Goal: Transaction & Acquisition: Purchase product/service

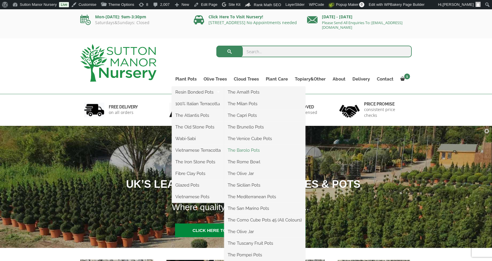
click at [249, 148] on link "The Barolo Pots" at bounding box center [264, 150] width 81 height 9
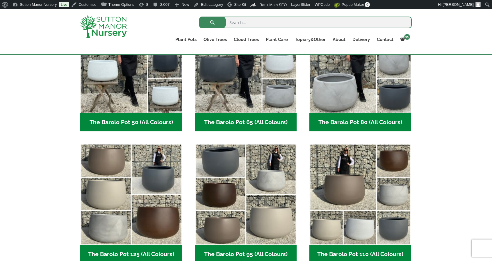
scroll to position [196, 0]
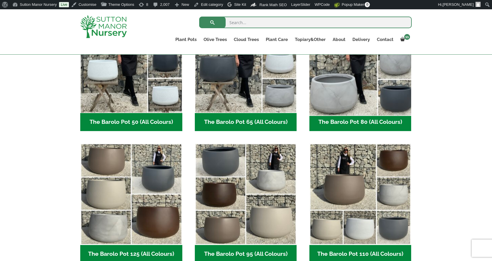
click at [346, 111] on img "Visit product category The Barolo Pot 80 (All Colours)" at bounding box center [360, 62] width 107 height 107
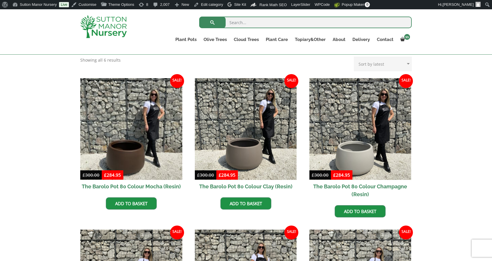
scroll to position [125, 0]
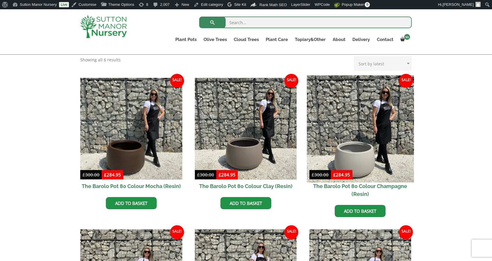
click at [339, 150] on img at bounding box center [360, 128] width 107 height 107
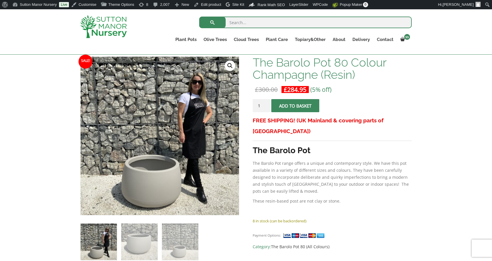
scroll to position [86, 0]
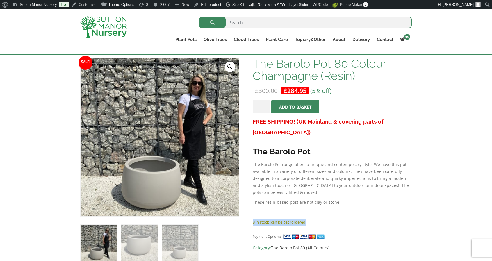
drag, startPoint x: 311, startPoint y: 211, endPoint x: 253, endPoint y: 212, distance: 58.2
click at [253, 219] on p "8 in stock (can be backordered)" at bounding box center [332, 222] width 159 height 7
click at [333, 219] on p "8 in stock (can be backordered)" at bounding box center [332, 222] width 159 height 7
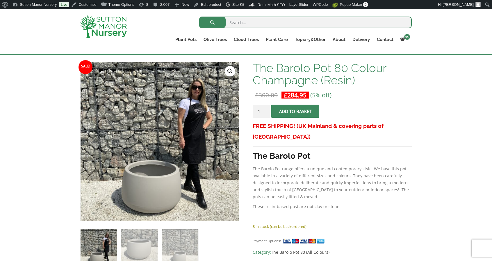
scroll to position [0, 0]
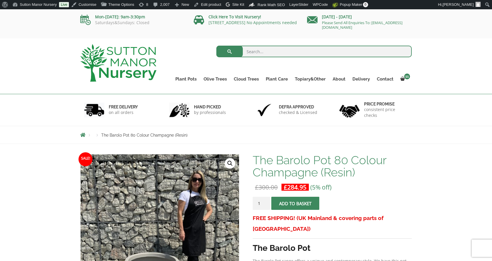
click at [129, 60] on img at bounding box center [118, 63] width 76 height 38
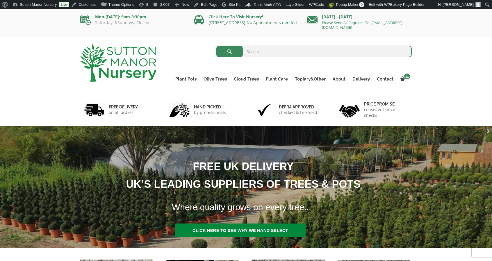
click at [249, 51] on input "search" at bounding box center [315, 52] width 196 height 12
type input "grace"
